Goal: Information Seeking & Learning: Learn about a topic

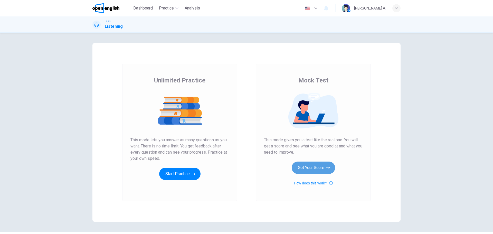
click at [321, 170] on button "Get Your Score" at bounding box center [313, 168] width 43 height 12
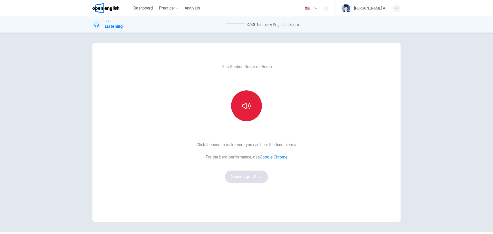
click at [242, 111] on button "button" at bounding box center [246, 105] width 31 height 31
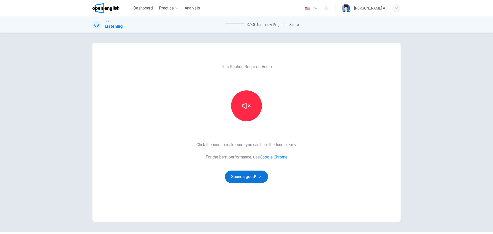
click at [254, 179] on button "Sounds good!" at bounding box center [246, 177] width 43 height 12
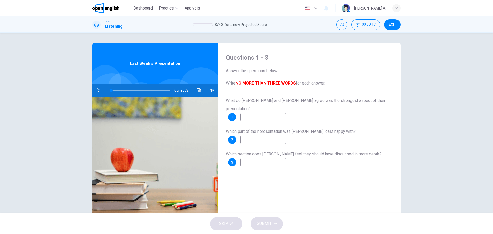
click at [99, 88] on button "button" at bounding box center [99, 90] width 8 height 12
click at [259, 113] on input at bounding box center [263, 117] width 46 height 8
click at [274, 136] on input at bounding box center [263, 140] width 46 height 8
click at [261, 113] on input at bounding box center [263, 117] width 46 height 8
type input "*"
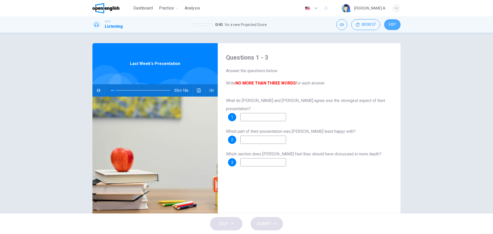
click at [398, 26] on button "EXIT" at bounding box center [392, 24] width 16 height 11
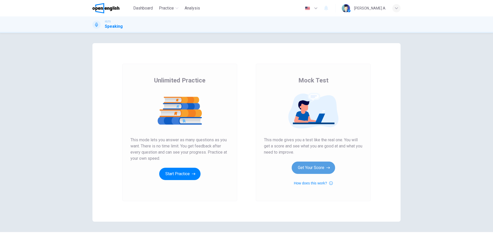
click at [303, 166] on button "Get Your Score" at bounding box center [313, 168] width 43 height 12
